Goal: Obtain resource: Download file/media

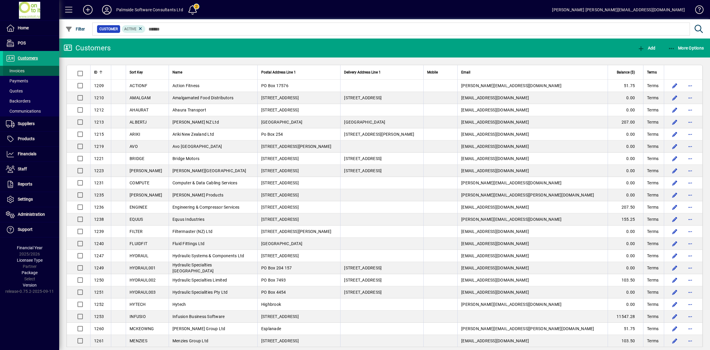
click at [20, 70] on span "Invoices" at bounding box center [15, 70] width 19 height 5
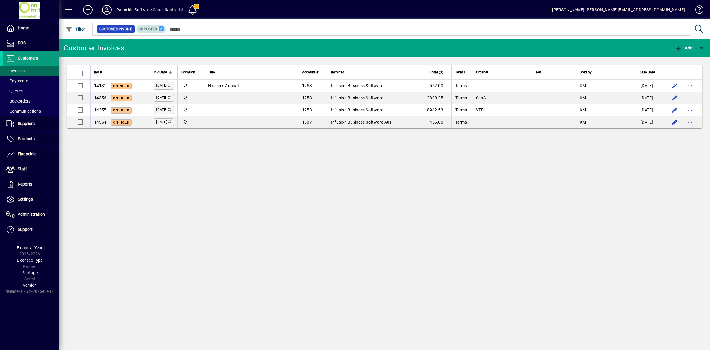
click at [159, 29] on icon at bounding box center [161, 28] width 5 height 5
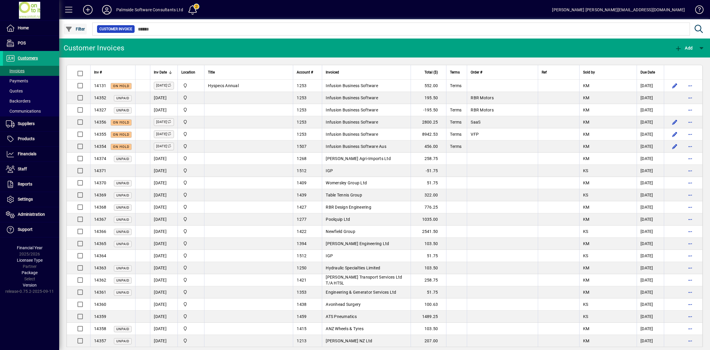
click at [67, 25] on span "button" at bounding box center [75, 29] width 23 height 14
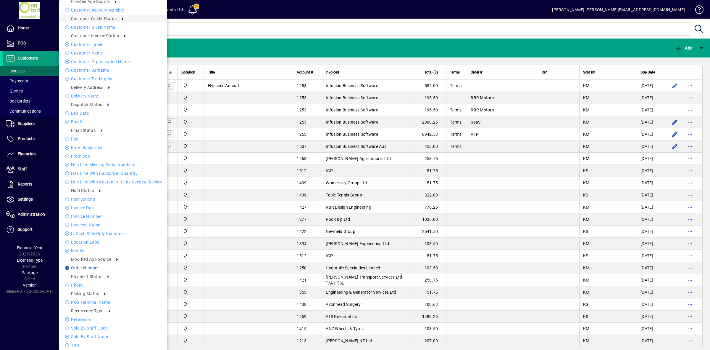
scroll to position [84, 0]
click at [189, 285] on li "Unpaid" at bounding box center [188, 284] width 41 height 7
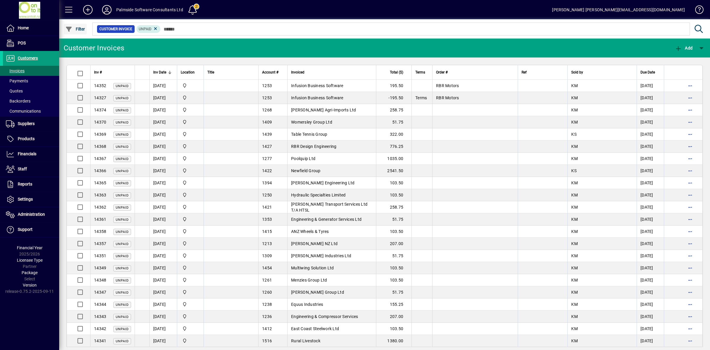
click at [70, 30] on icon "button" at bounding box center [68, 29] width 7 height 6
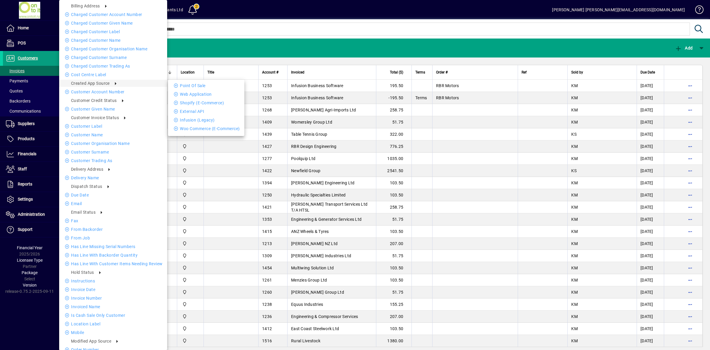
click at [210, 29] on div at bounding box center [355, 175] width 710 height 350
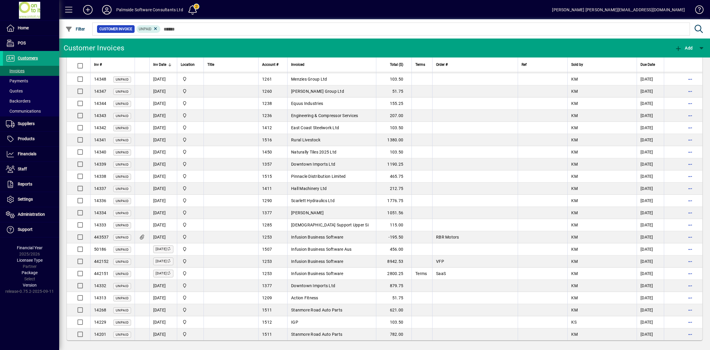
scroll to position [204, 0]
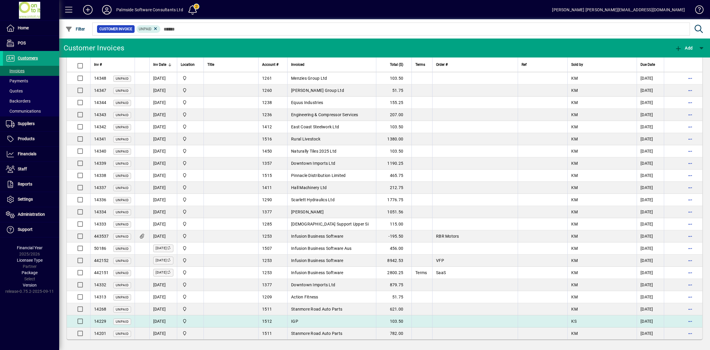
click at [245, 319] on td at bounding box center [231, 321] width 55 height 12
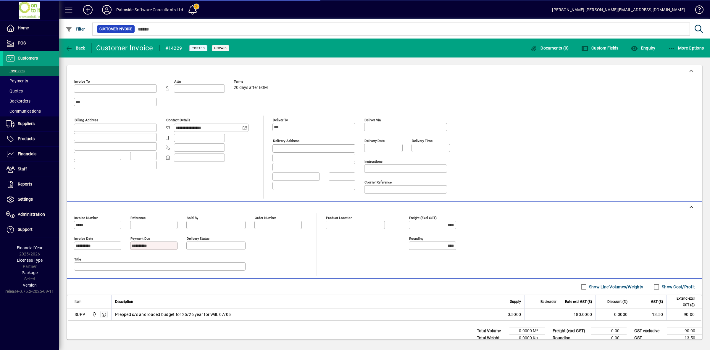
type input "**********"
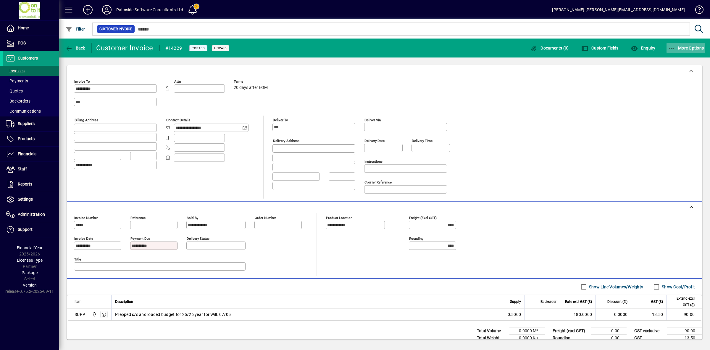
click at [674, 46] on icon "button" at bounding box center [671, 49] width 7 height 6
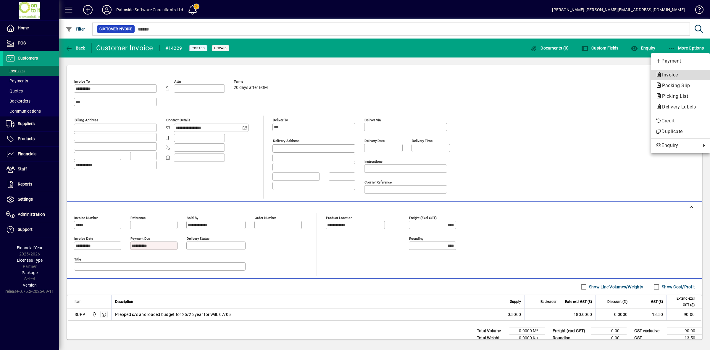
click at [668, 77] on span "Invoice" at bounding box center [668, 75] width 25 height 6
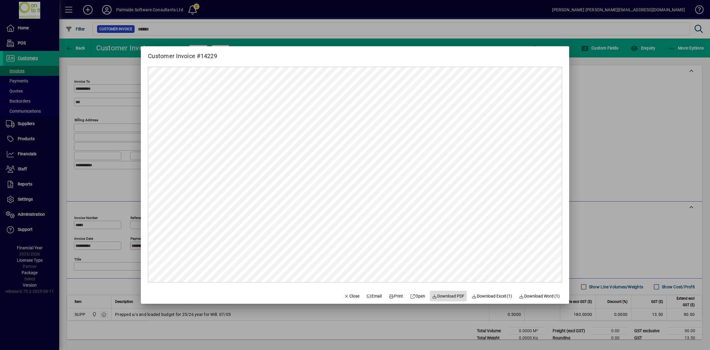
click at [449, 296] on span "Download PDF" at bounding box center [449, 296] width 33 height 6
click at [349, 295] on span "Close" at bounding box center [351, 296] width 15 height 6
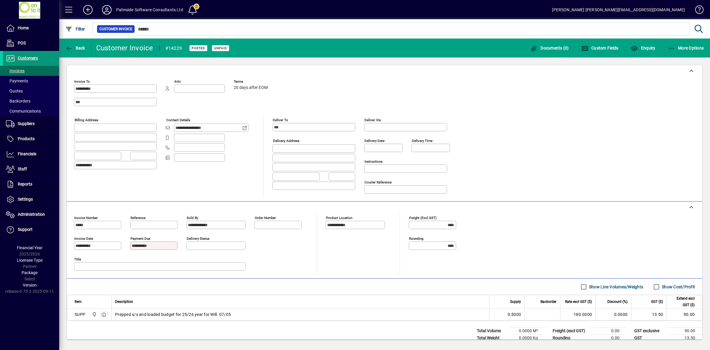
click at [31, 56] on span "Customers" at bounding box center [28, 58] width 20 height 5
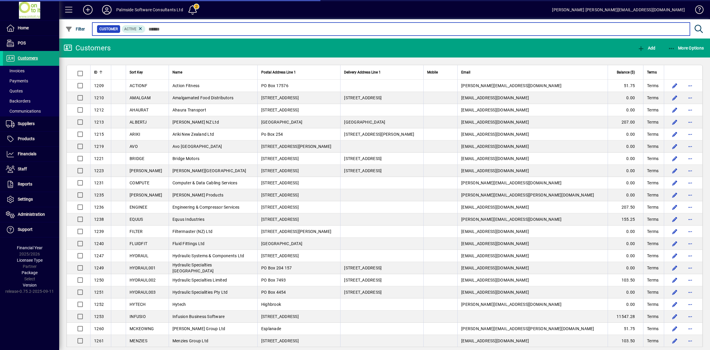
click at [171, 27] on input "text" at bounding box center [416, 29] width 540 height 8
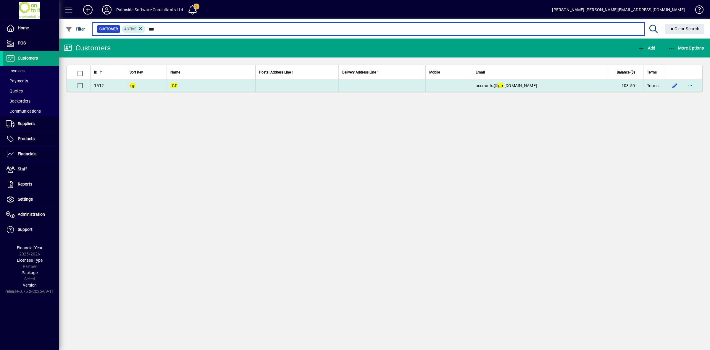
type input "***"
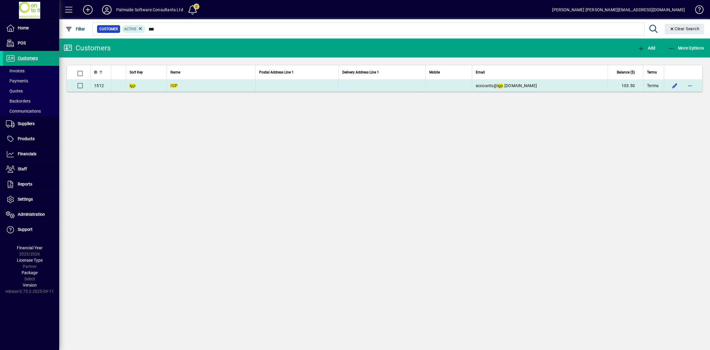
click at [178, 85] on em "IGP" at bounding box center [174, 85] width 7 height 5
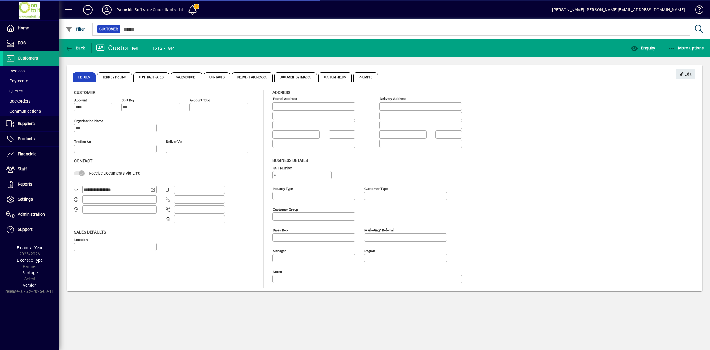
type input "**********"
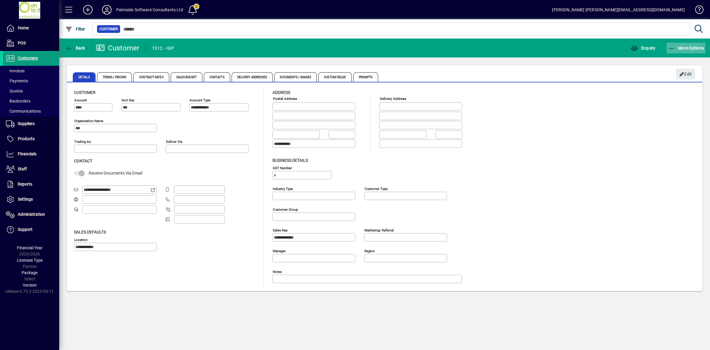
click at [680, 47] on span "More Options" at bounding box center [686, 48] width 36 height 5
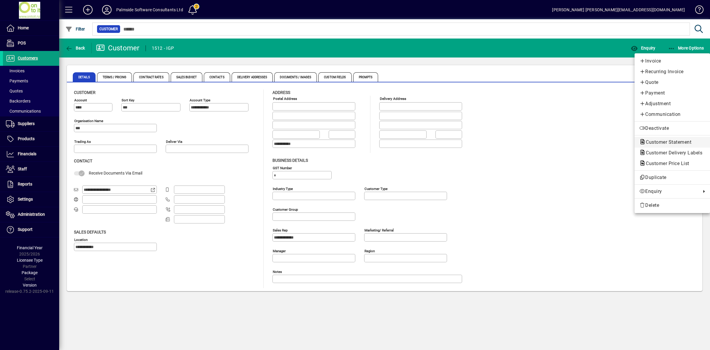
click at [661, 141] on span "Customer Statement" at bounding box center [667, 142] width 55 height 6
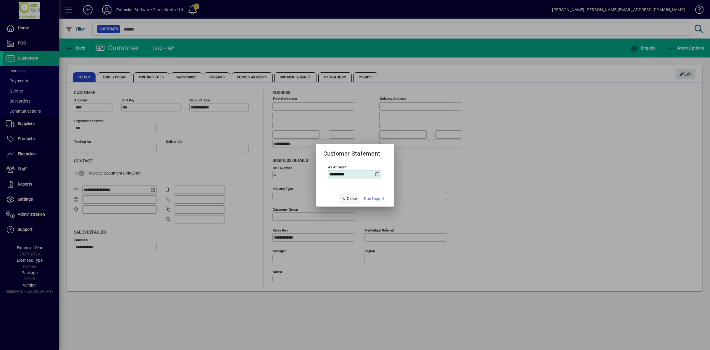
click at [353, 197] on span "Close" at bounding box center [349, 198] width 15 height 6
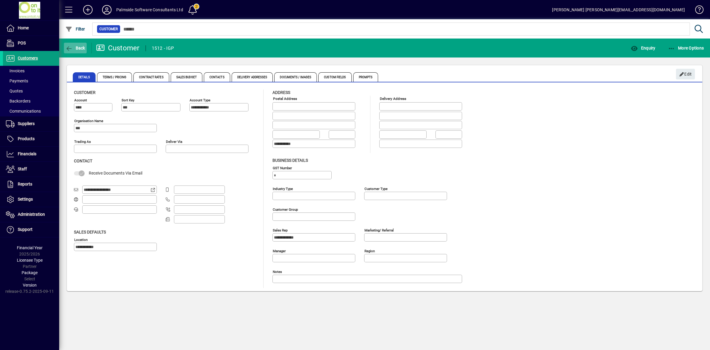
click at [70, 47] on icon "button" at bounding box center [68, 49] width 7 height 6
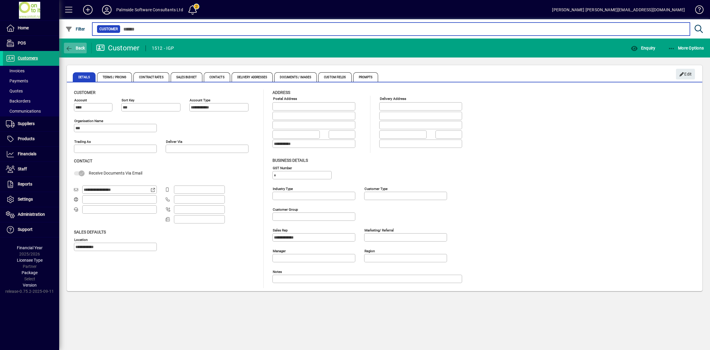
type input "***"
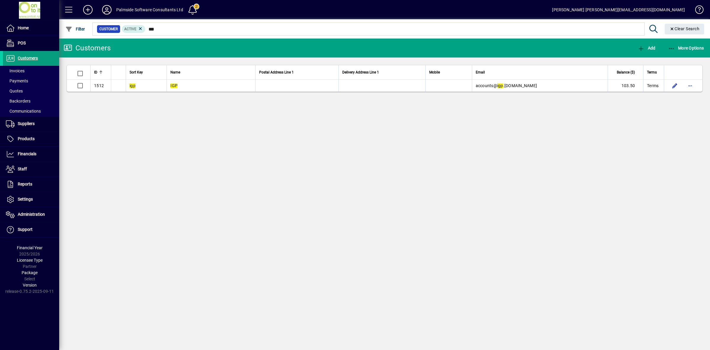
click at [104, 8] on icon at bounding box center [107, 9] width 12 height 9
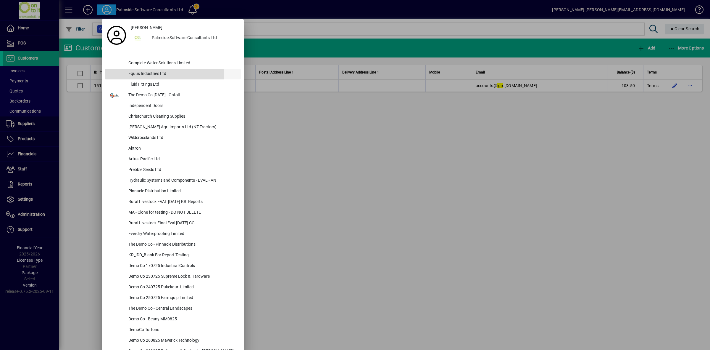
click at [143, 73] on div "Equus Industries Ltd" at bounding box center [182, 74] width 117 height 11
